Goal: Find contact information: Find contact information

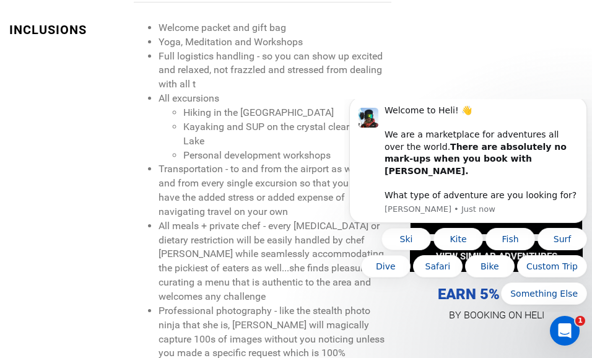
scroll to position [1115, 0]
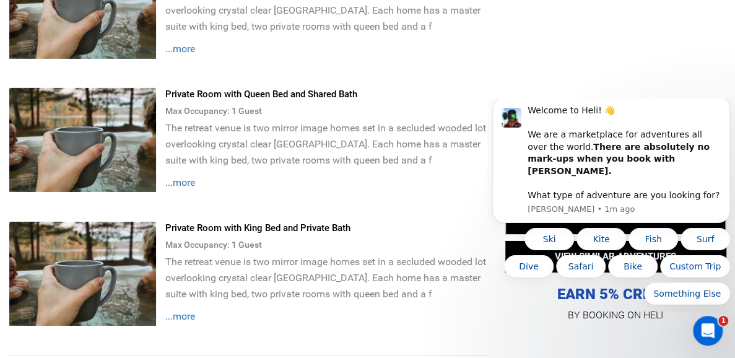
scroll to position [1896, 0]
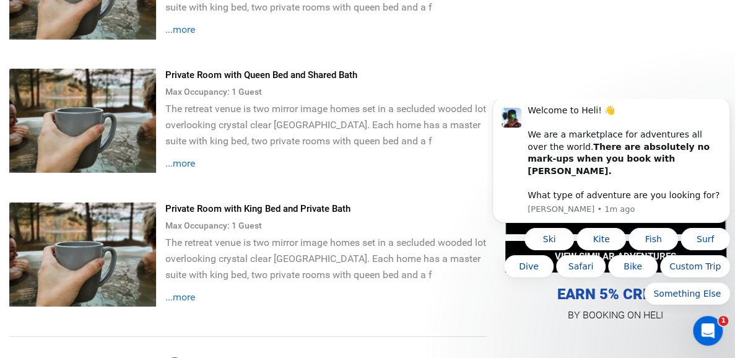
click at [188, 291] on span "...more" at bounding box center [180, 297] width 30 height 12
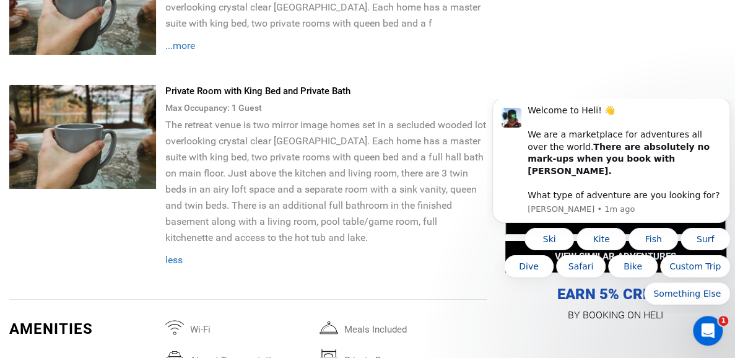
scroll to position [2020, 0]
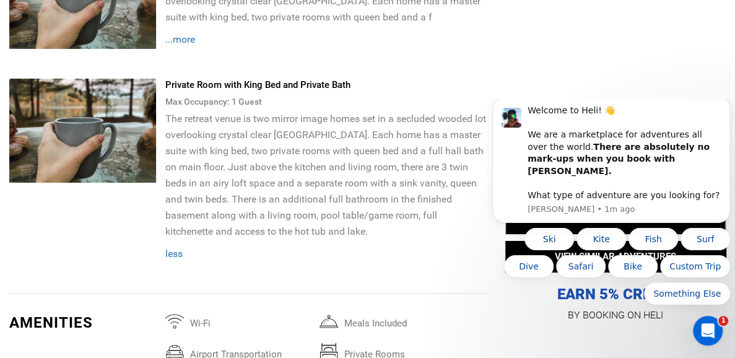
click at [135, 131] on img at bounding box center [82, 131] width 147 height 104
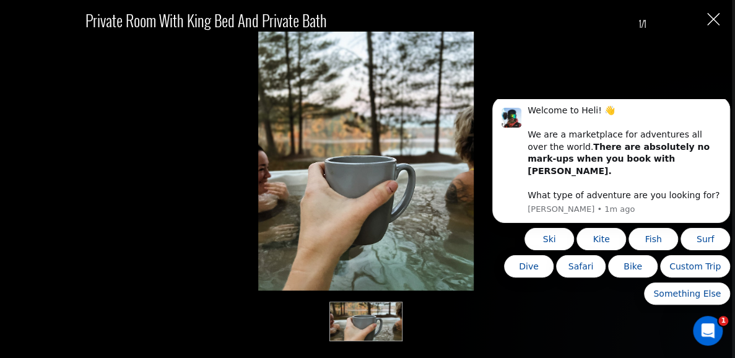
click at [601, 15] on img "Close" at bounding box center [713, 19] width 12 height 12
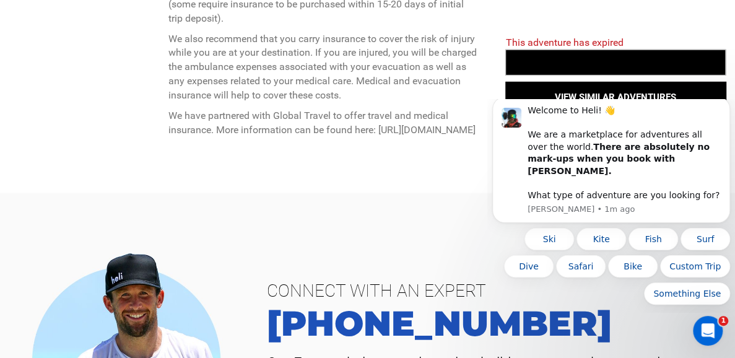
scroll to position [4064, 0]
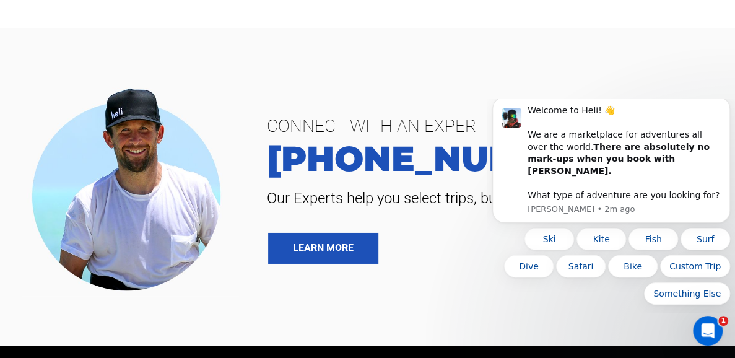
click at [455, 293] on div "CONNECT WITH AN EXPERT [PHONE_NUMBER] Our Experts help you select trips, build …" at bounding box center [367, 187] width 735 height 219
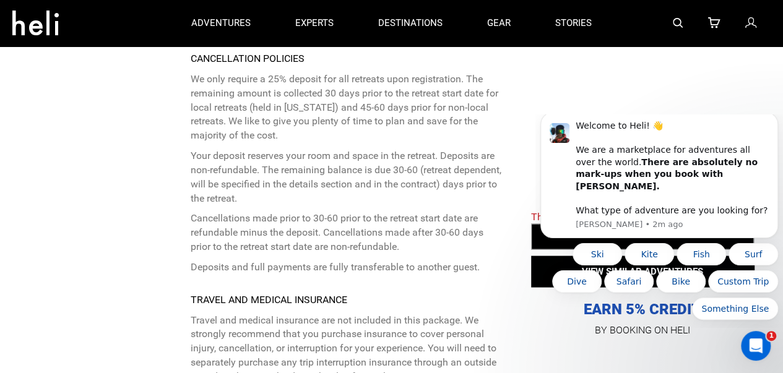
scroll to position [3389, 0]
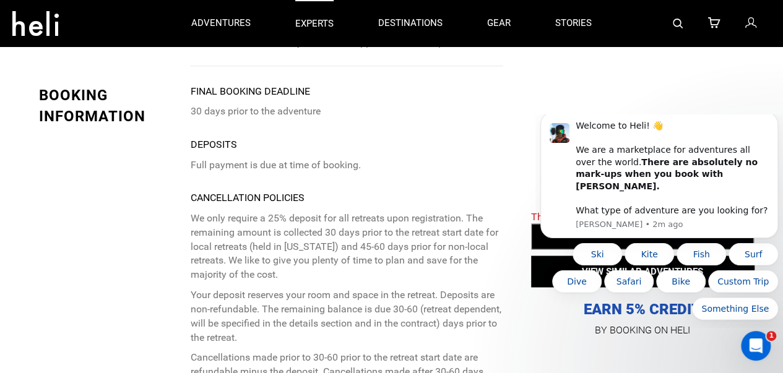
click at [314, 25] on p "experts" at bounding box center [314, 23] width 38 height 13
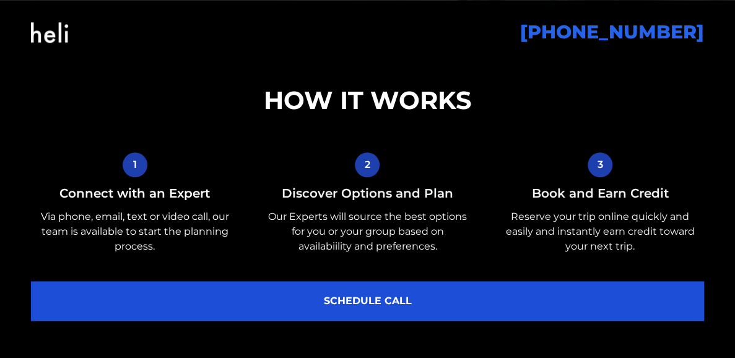
scroll to position [495, 0]
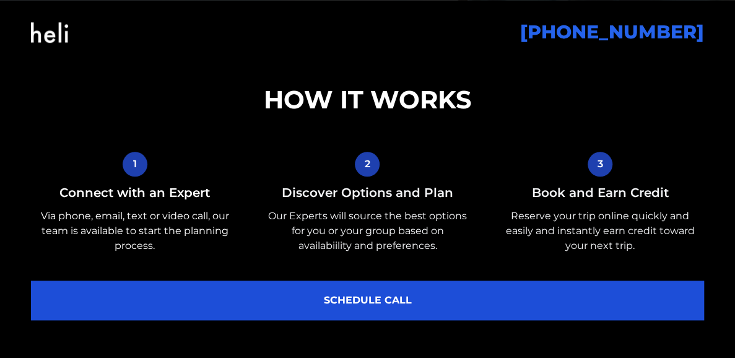
click at [446, 128] on div "HOW IT WORKS 1 Connect with an Expert Via phone, email, text or video call, our…" at bounding box center [368, 202] width 698 height 235
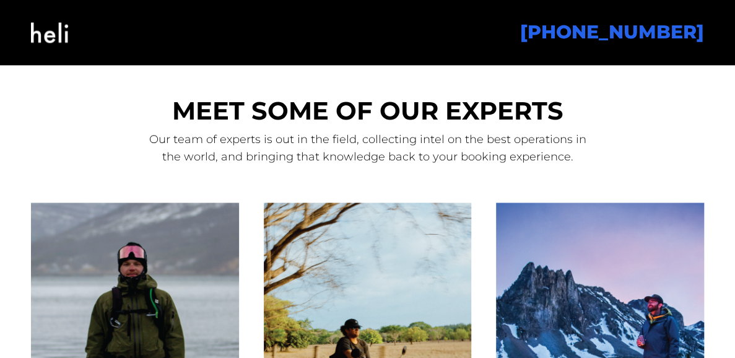
scroll to position [867, 0]
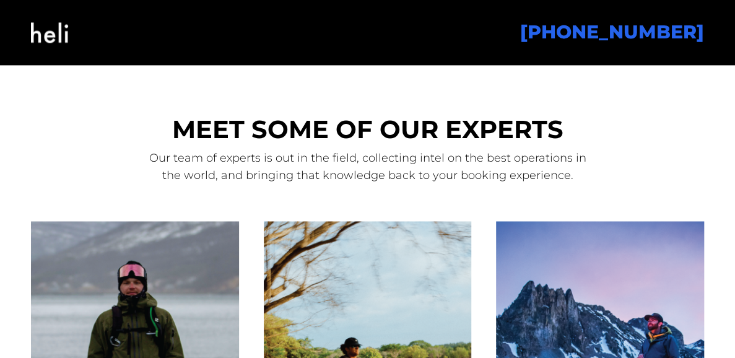
click at [545, 41] on div "[PHONE_NUMBER]" at bounding box center [391, 32] width 626 height 50
